Goal: Book appointment/travel/reservation

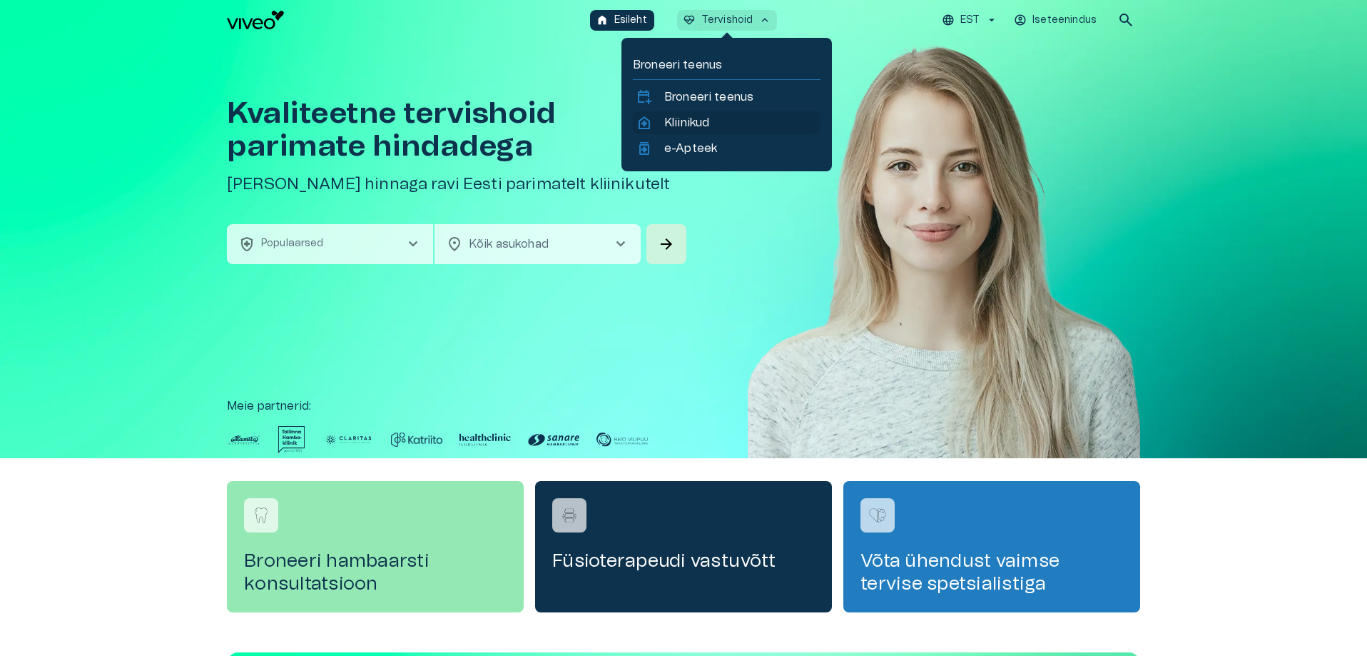
click at [680, 128] on p "Kliinikud" at bounding box center [686, 122] width 45 height 17
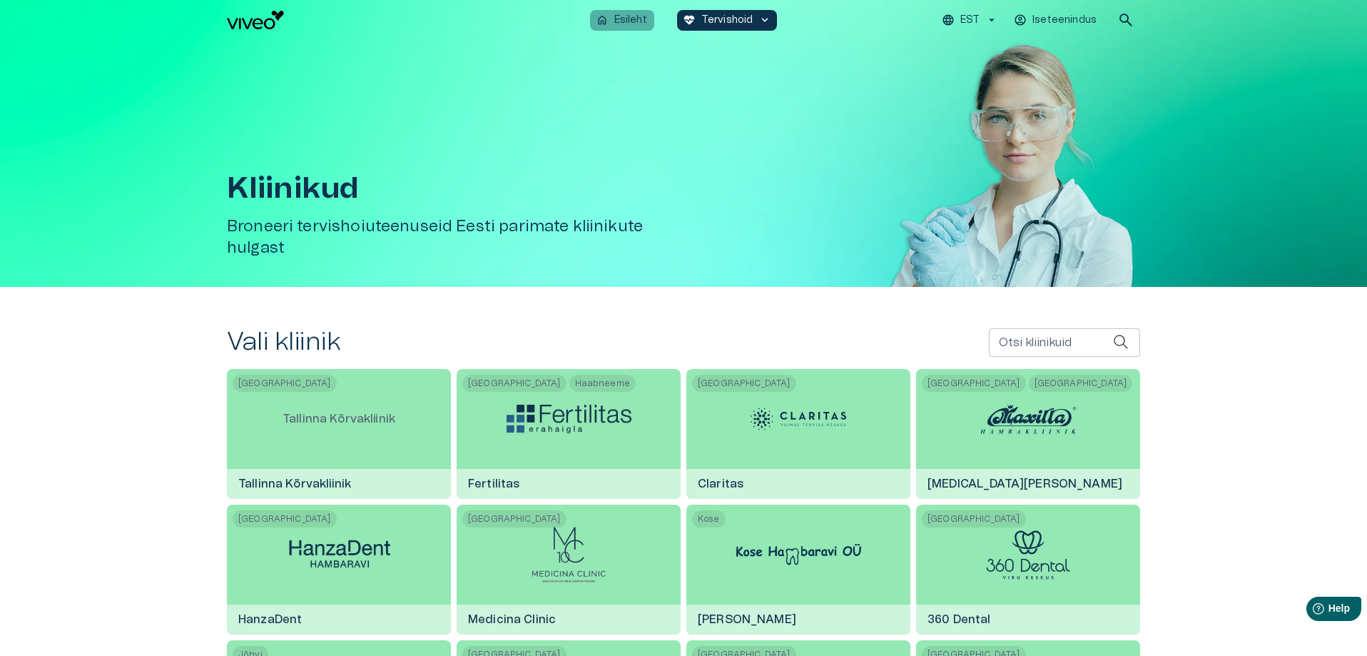
click at [633, 25] on p "Esileht" at bounding box center [630, 20] width 33 height 15
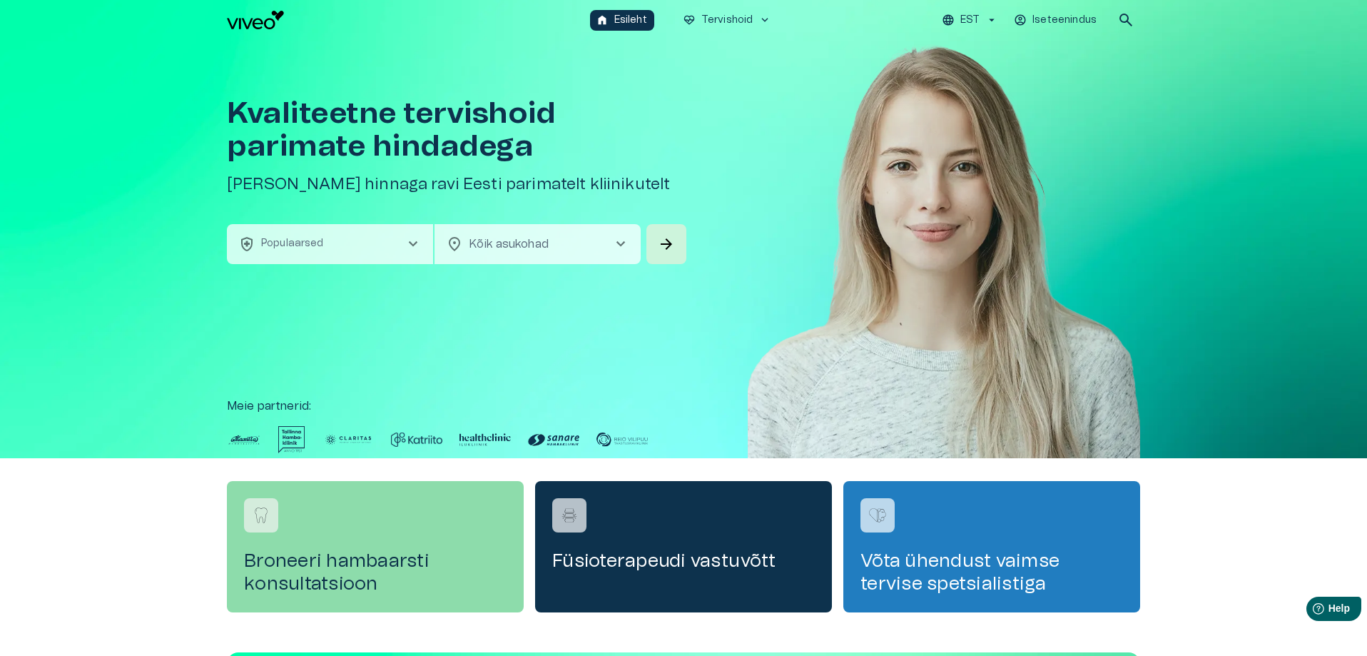
click at [395, 571] on h4 "Broneeri hambaarsti konsultatsioon" at bounding box center [375, 572] width 262 height 46
